Goal: Use online tool/utility: Utilize a website feature to perform a specific function

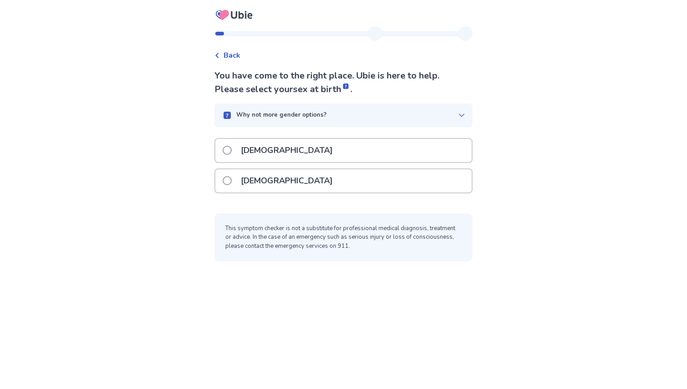
click at [291, 154] on div "[DEMOGRAPHIC_DATA]" at bounding box center [343, 150] width 256 height 23
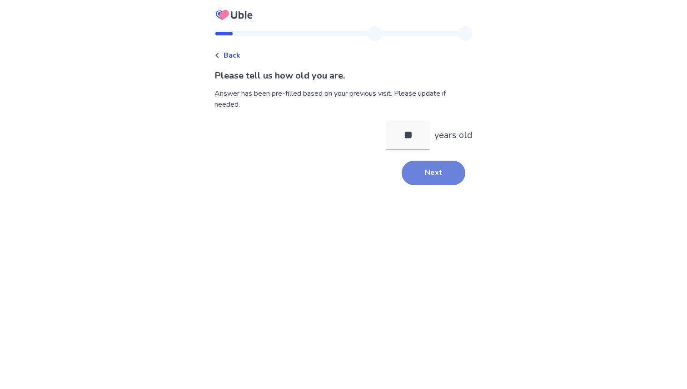
click at [436, 175] on button "Next" at bounding box center [433, 173] width 64 height 25
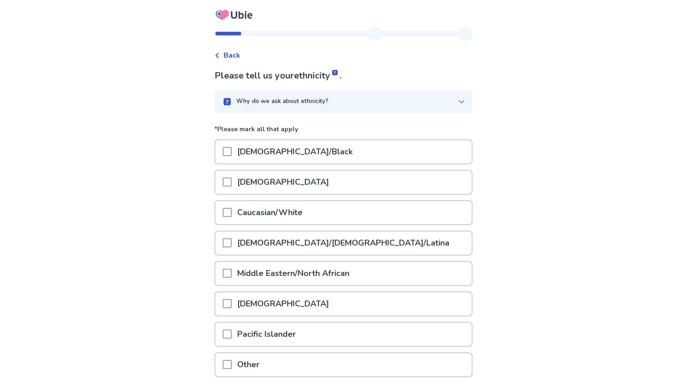
click at [297, 209] on p "Caucasian/White" at bounding box center [270, 212] width 76 height 23
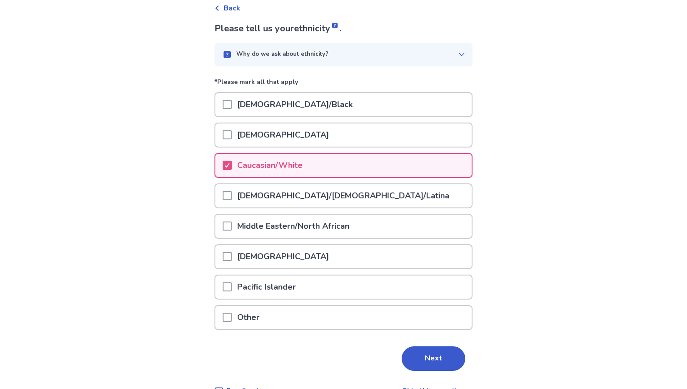
scroll to position [69, 0]
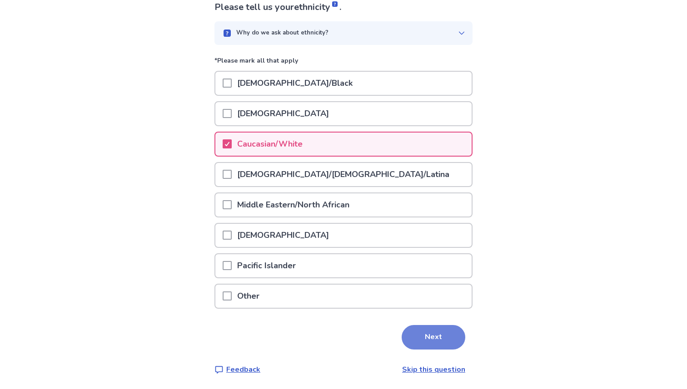
click at [421, 335] on button "Next" at bounding box center [433, 337] width 64 height 25
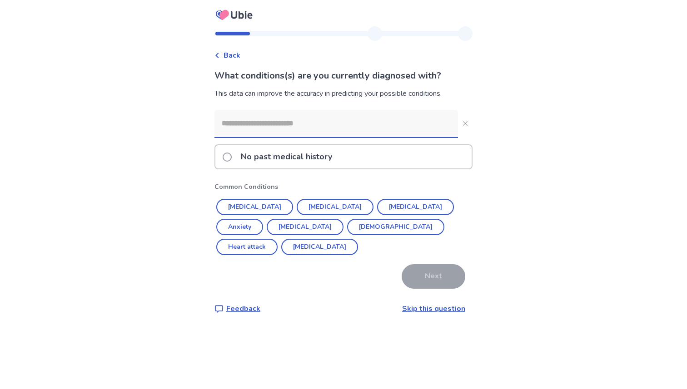
click at [292, 159] on p "No past medical history" at bounding box center [286, 156] width 102 height 23
